Goal: Navigation & Orientation: Find specific page/section

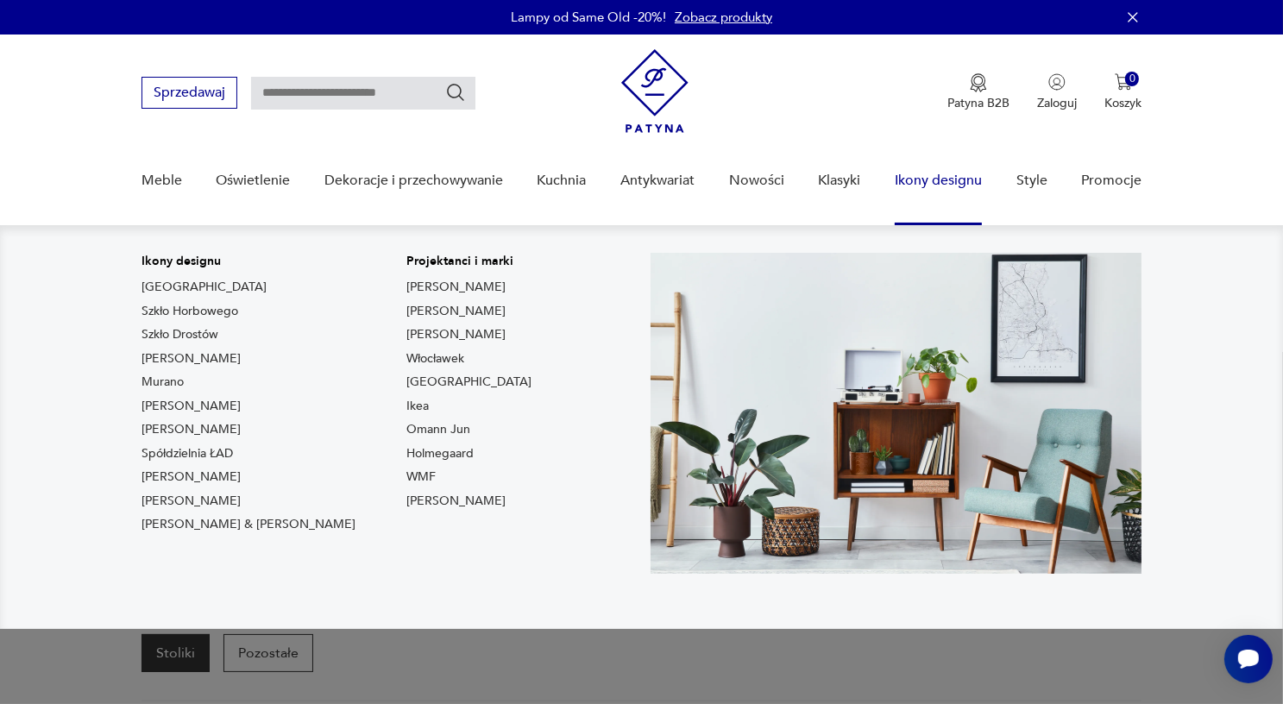
click at [932, 180] on link "Ikony designu" at bounding box center [938, 181] width 87 height 66
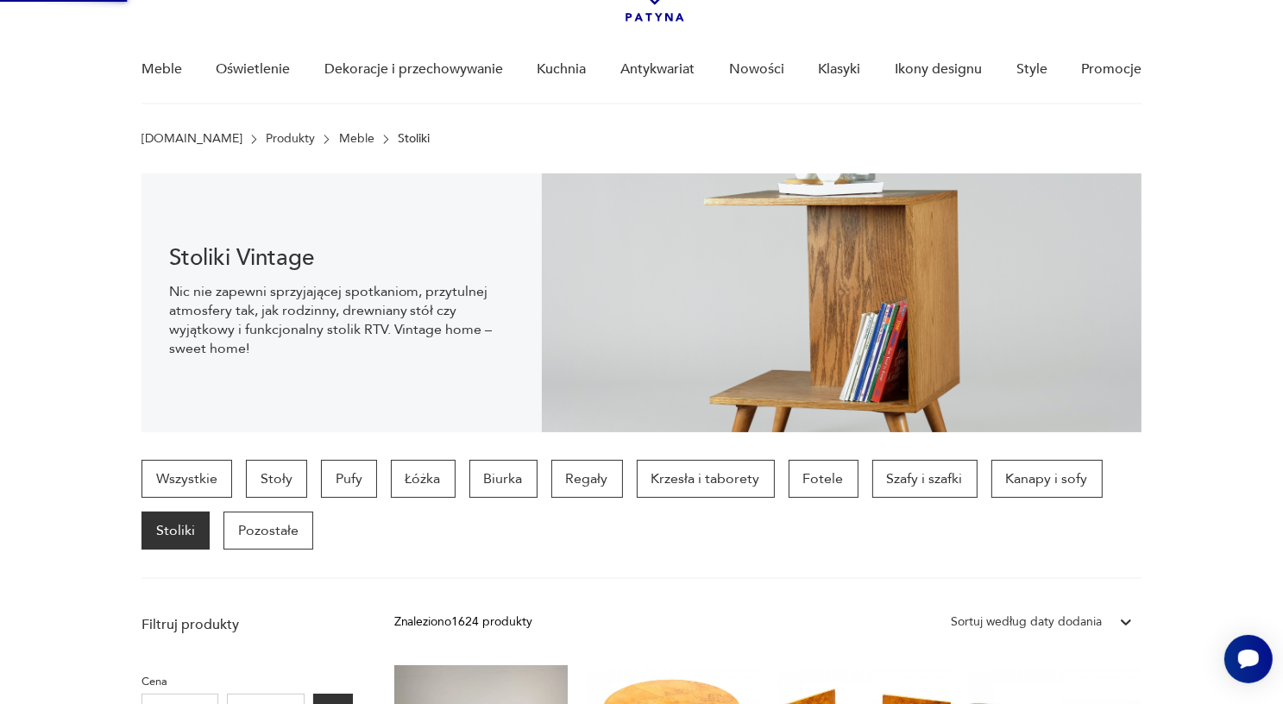
scroll to position [259, 0]
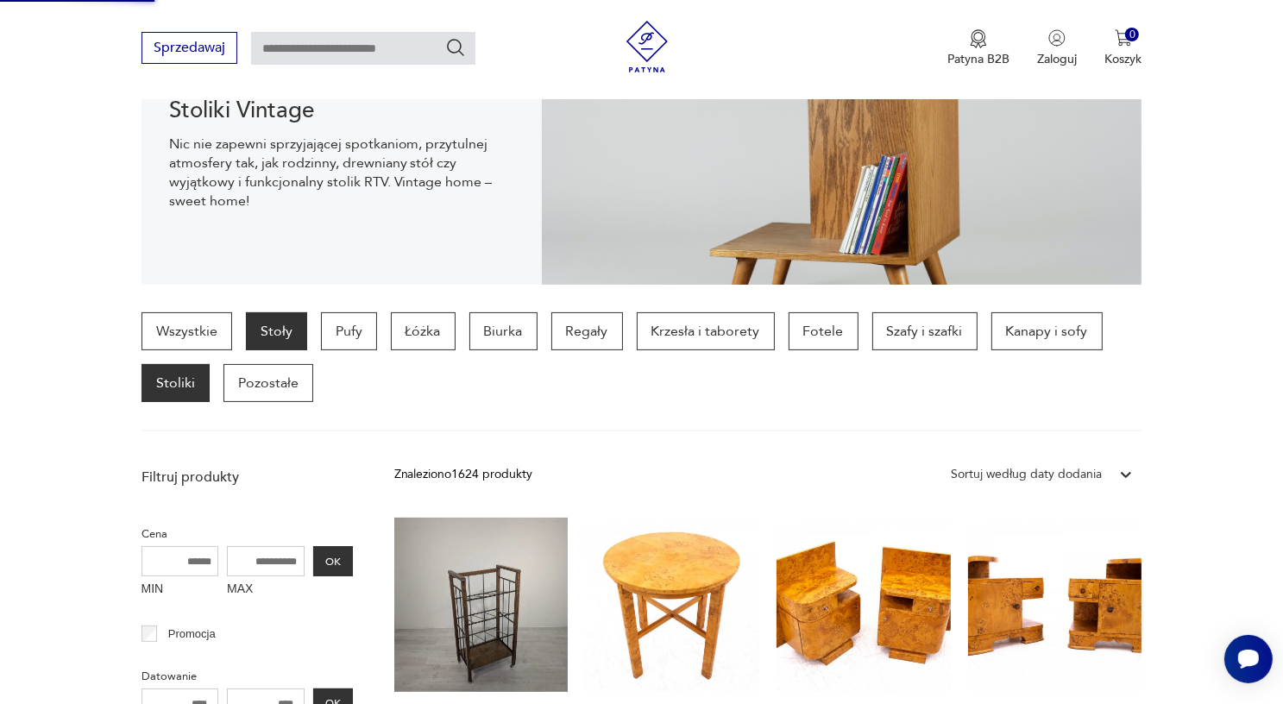
click at [287, 336] on p "Stoły" at bounding box center [276, 331] width 61 height 38
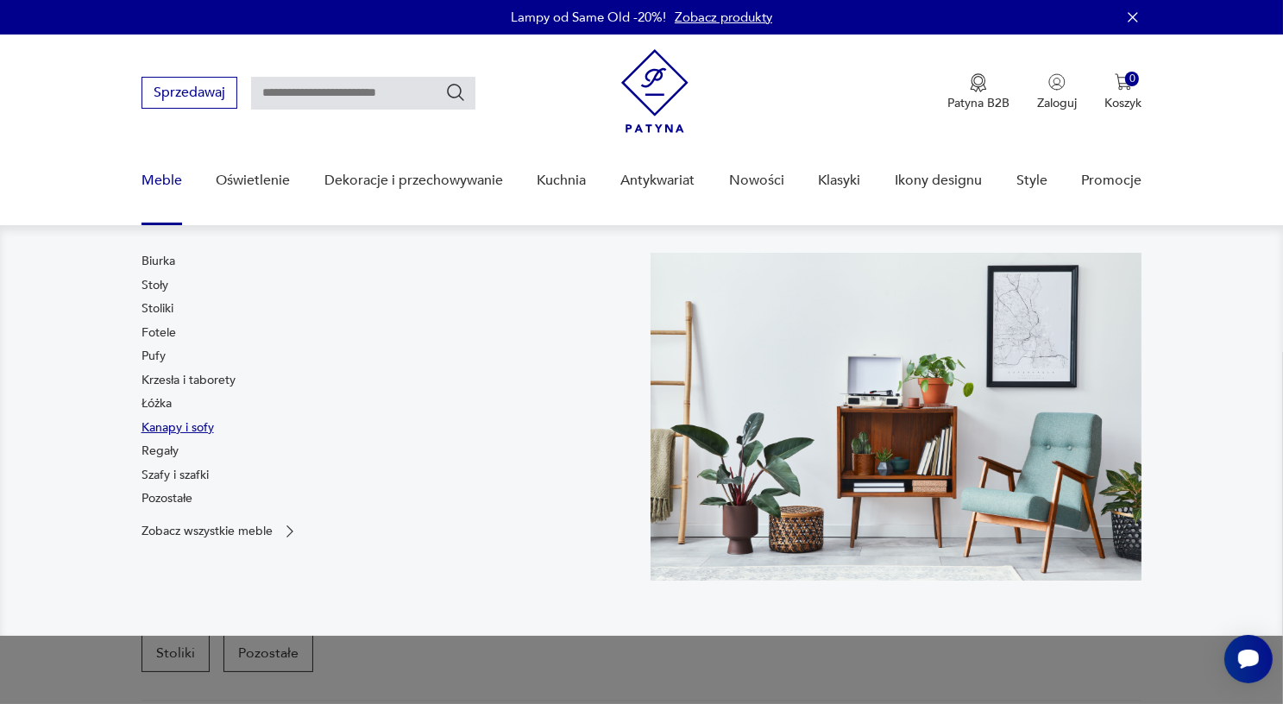
click at [179, 424] on link "Kanapy i sofy" at bounding box center [178, 427] width 72 height 17
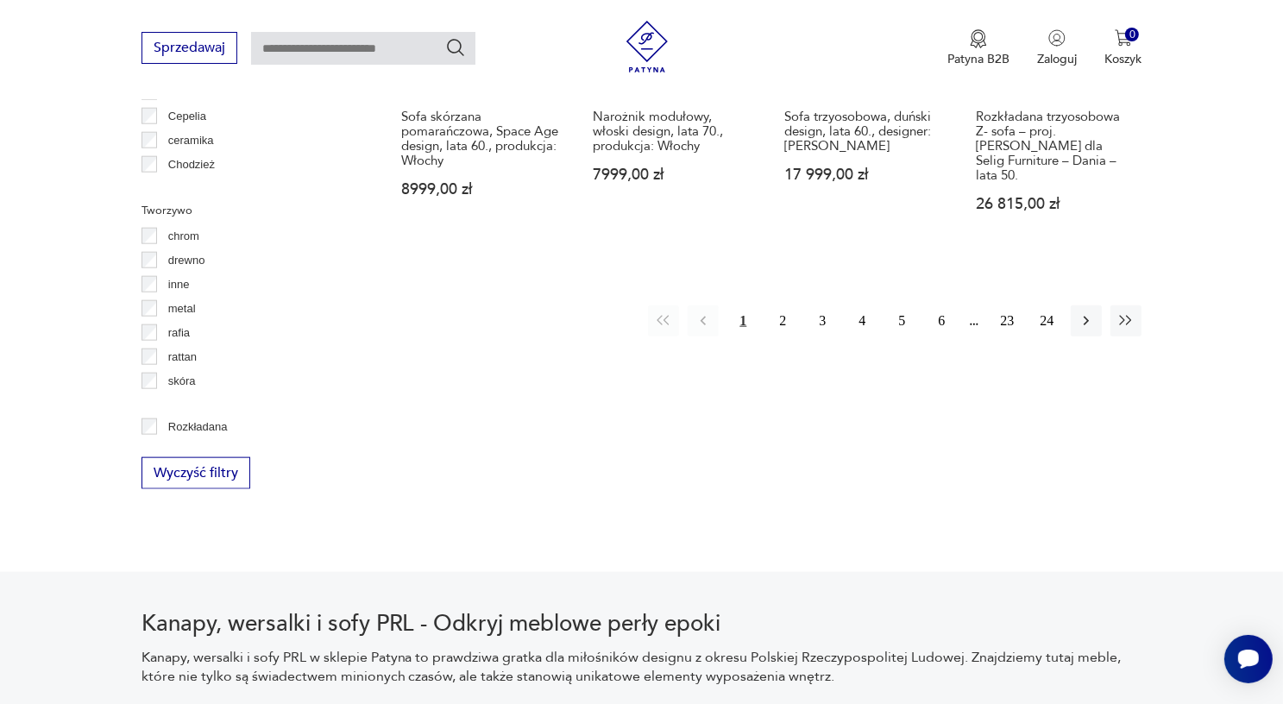
scroll to position [2011, 0]
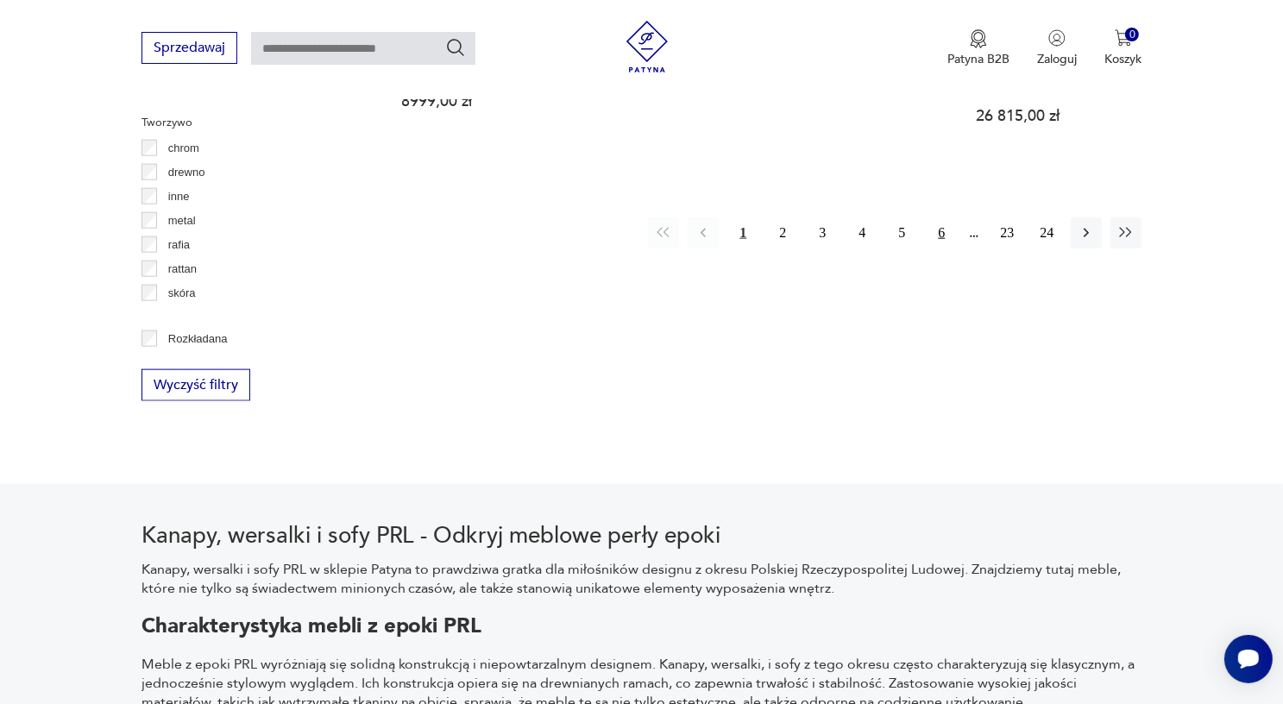
click at [942, 217] on button "6" at bounding box center [941, 232] width 31 height 31
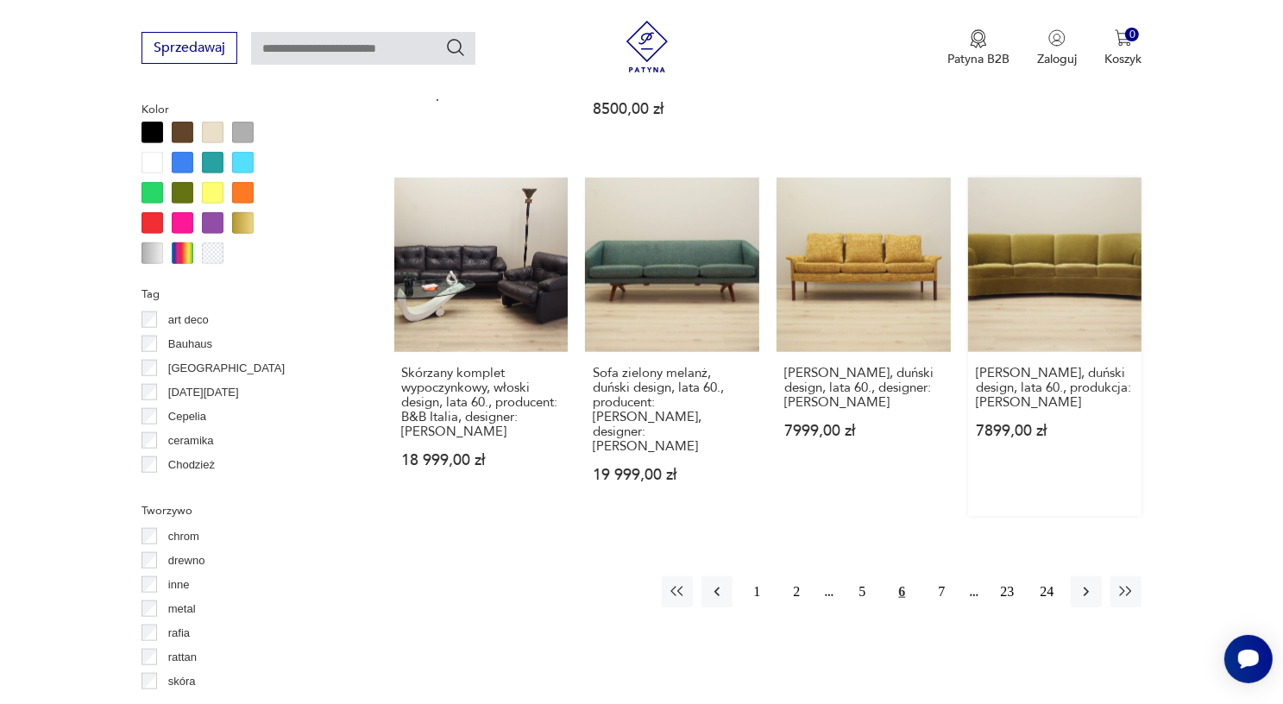
scroll to position [1666, 0]
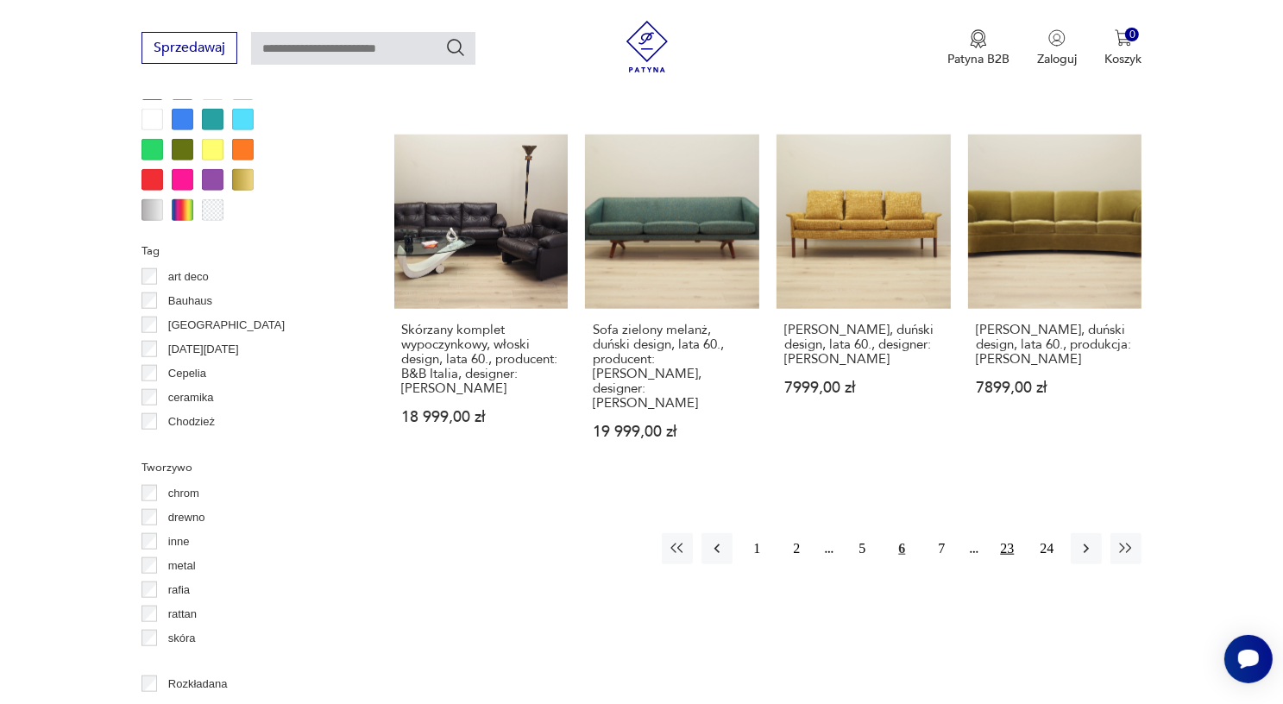
drag, startPoint x: 1091, startPoint y: 400, endPoint x: 1011, endPoint y: 511, distance: 137.2
click at [1011, 533] on button "23" at bounding box center [1007, 548] width 31 height 31
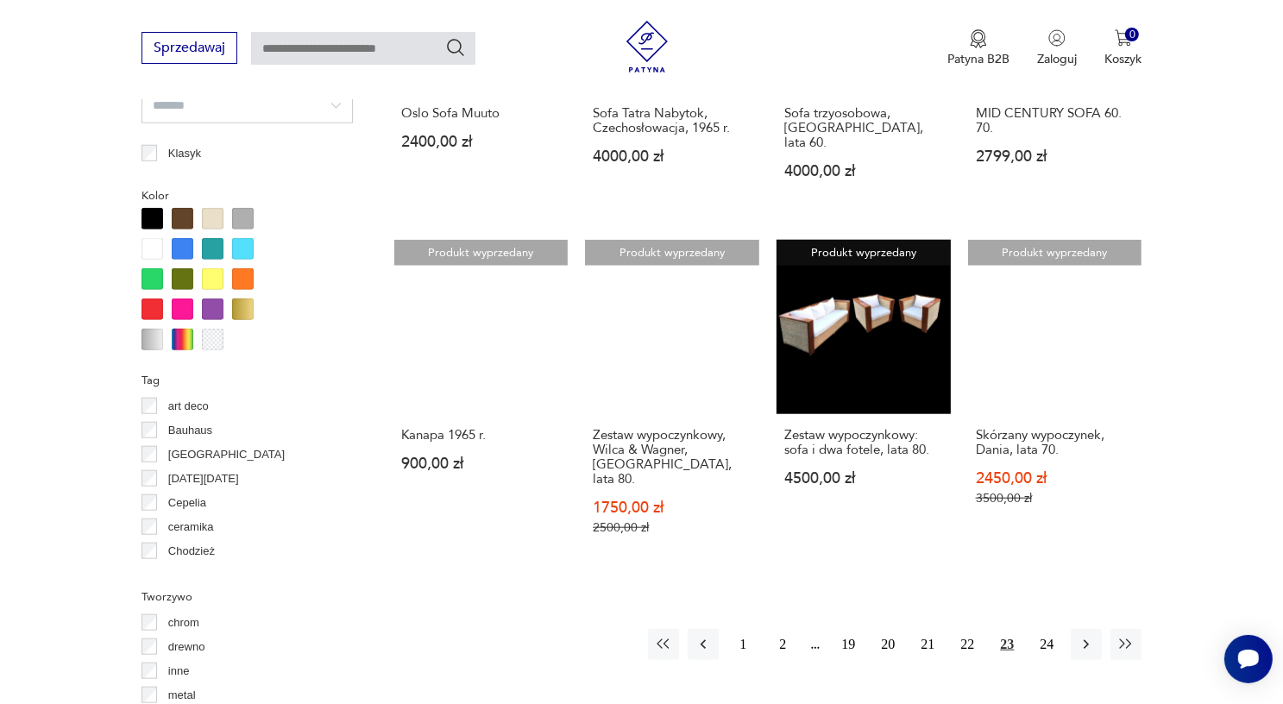
scroll to position [1579, 0]
